Goal: Complete application form

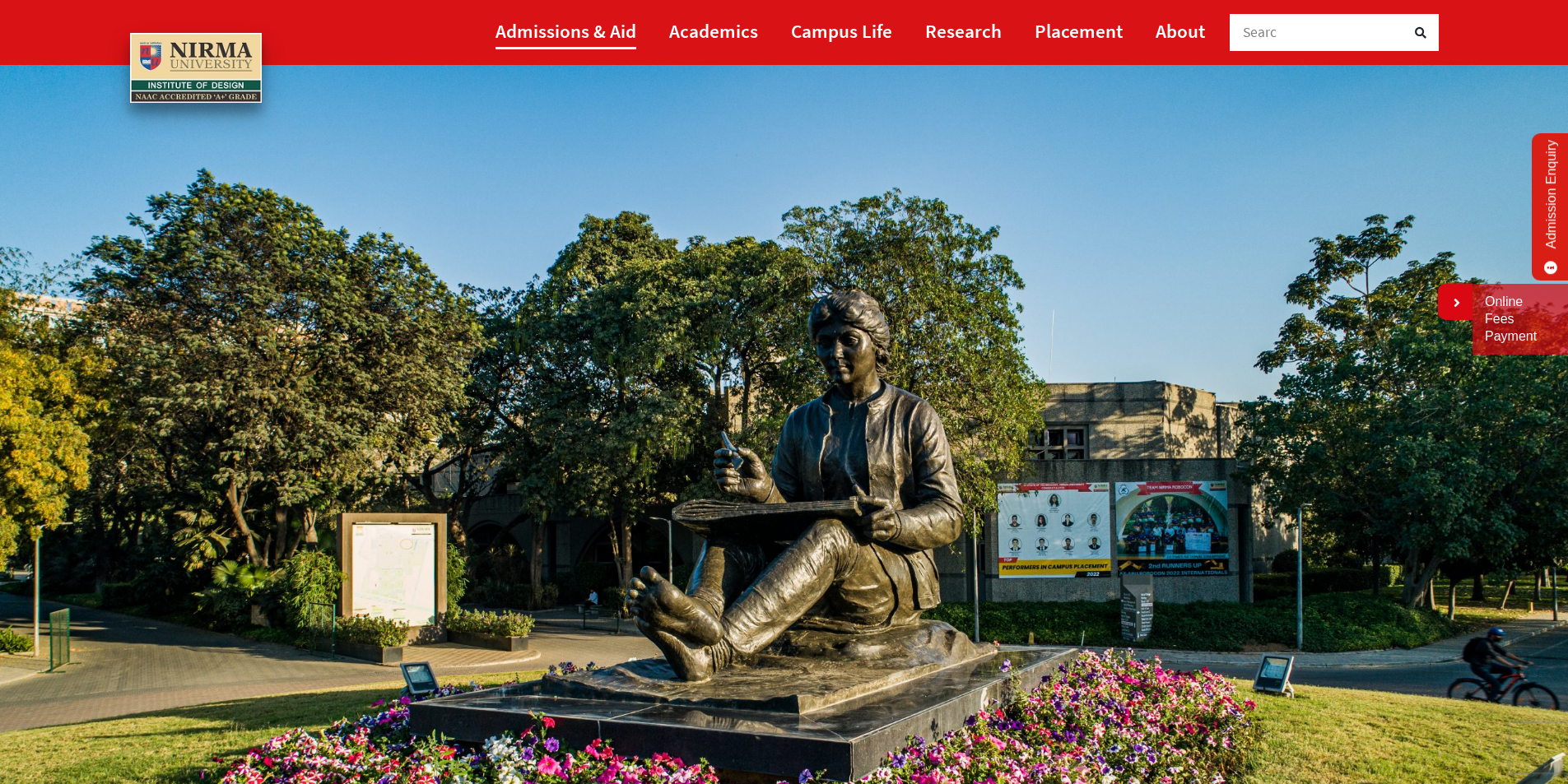
click at [563, 26] on link "Admissions & Aid" at bounding box center [566, 30] width 141 height 37
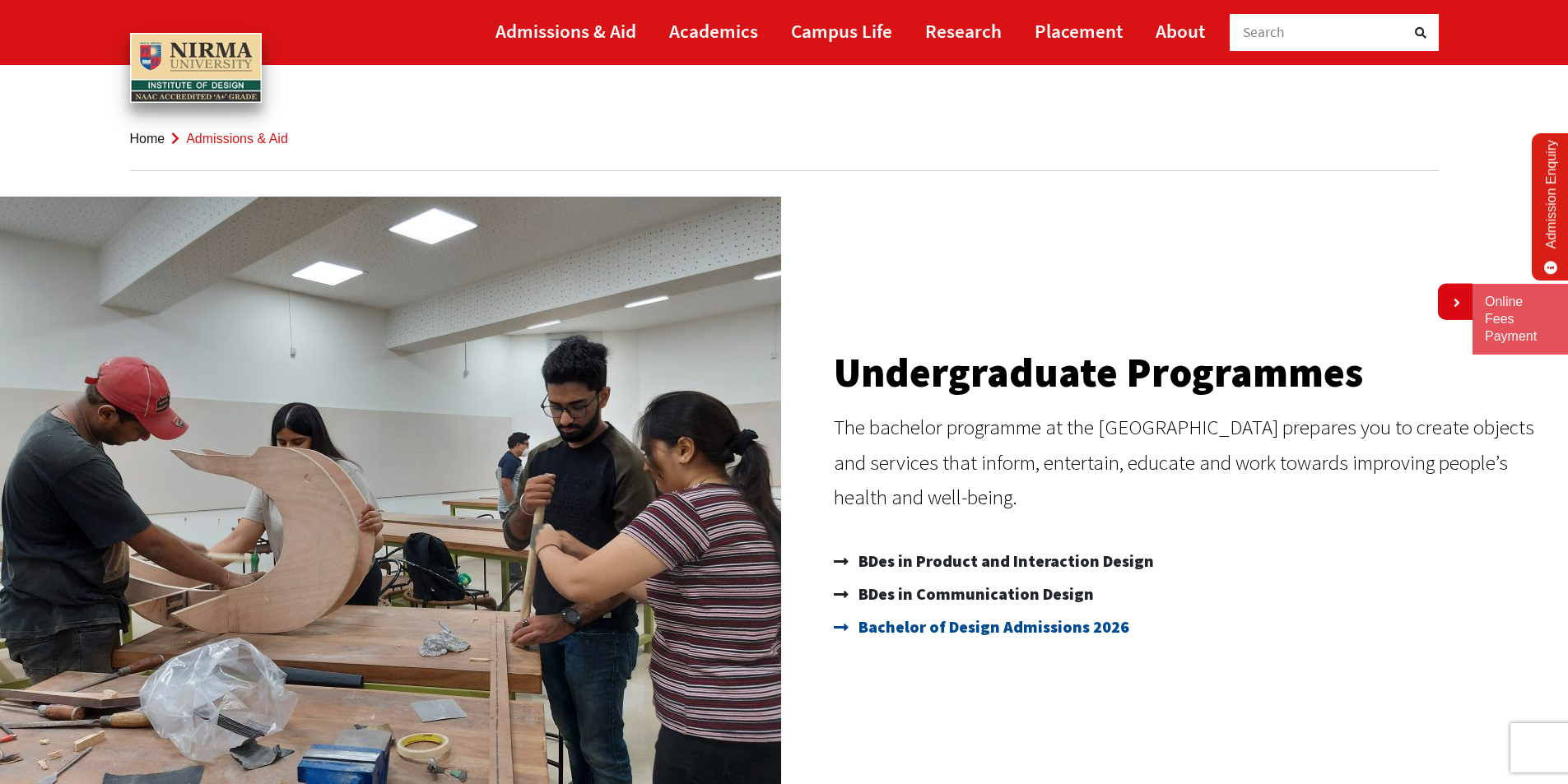
click at [931, 634] on span "Bachelor of Design Admissions 2026" at bounding box center [992, 626] width 275 height 33
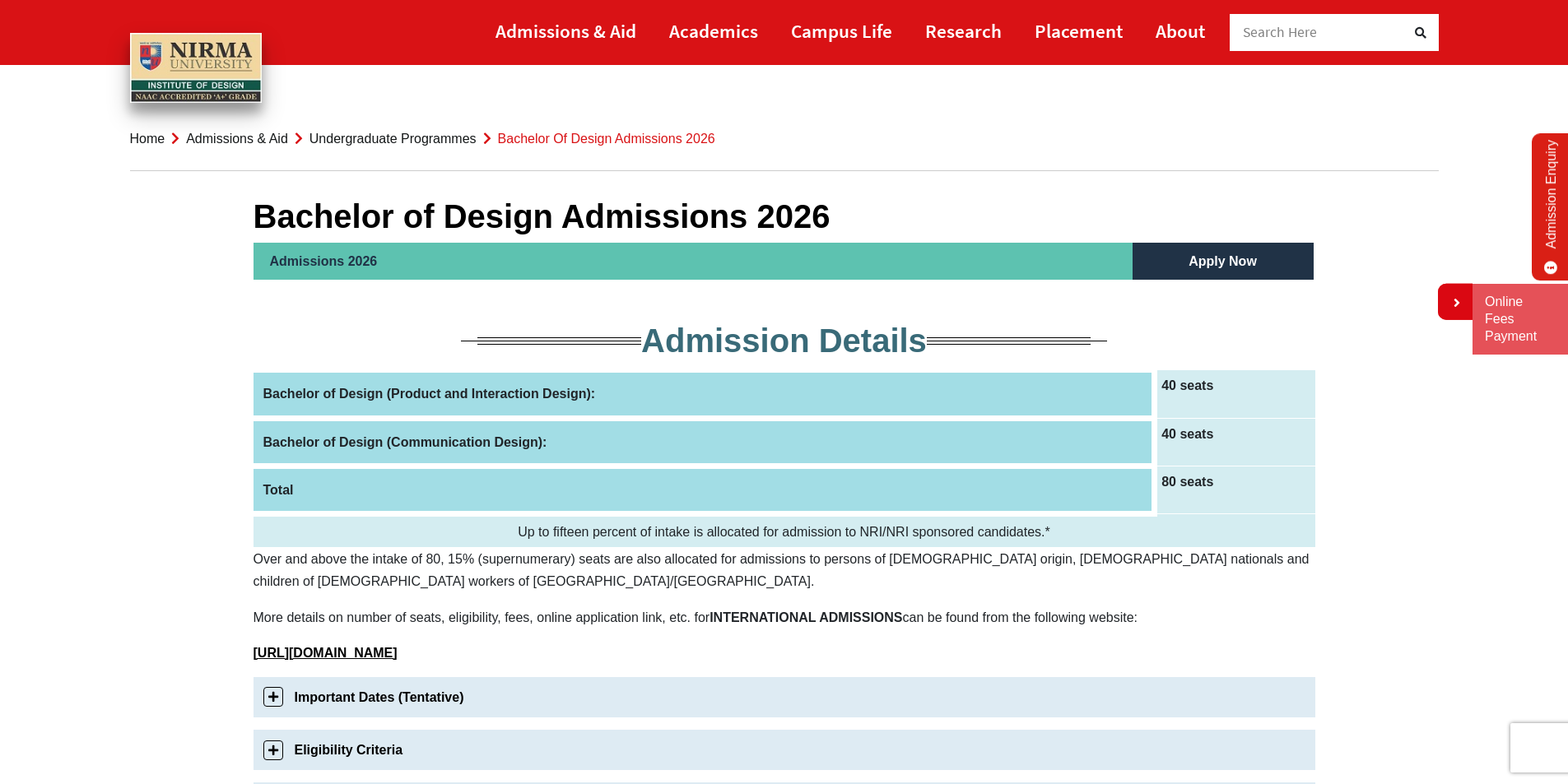
click at [1219, 258] on link "Apply Now" at bounding box center [1223, 261] width 101 height 37
